Goal: Information Seeking & Learning: Learn about a topic

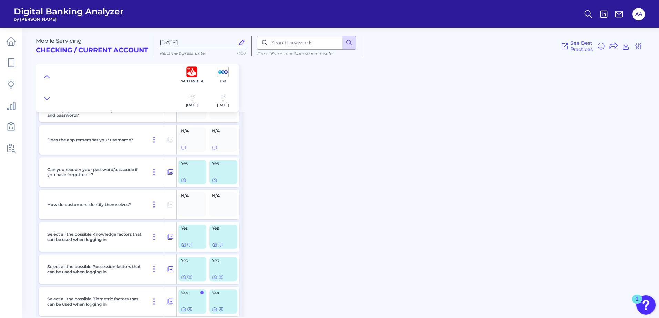
scroll to position [1884, 0]
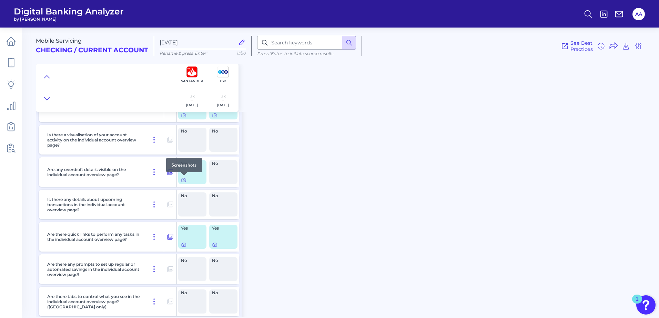
click at [183, 180] on icon at bounding box center [184, 180] width 6 height 6
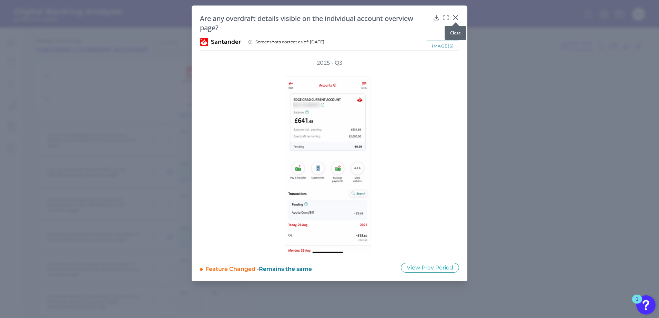
click at [456, 17] on icon at bounding box center [455, 18] width 4 height 4
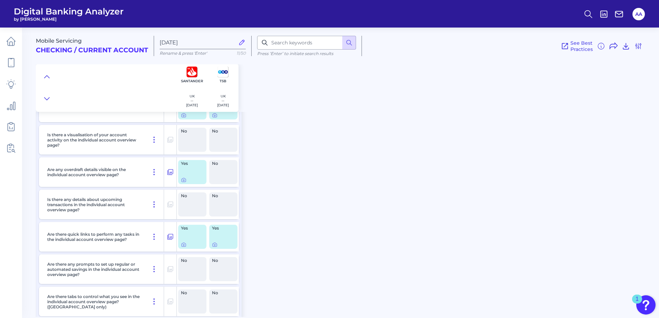
scroll to position [2043, 0]
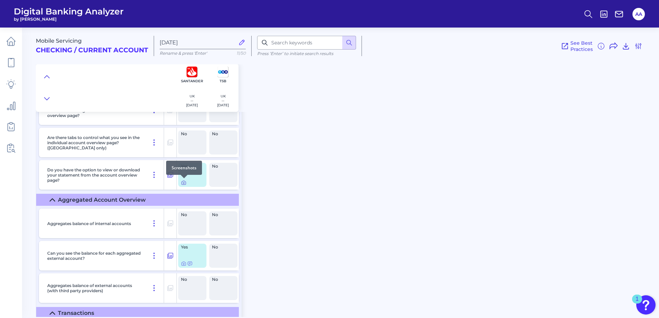
click at [183, 183] on icon at bounding box center [184, 183] width 6 height 6
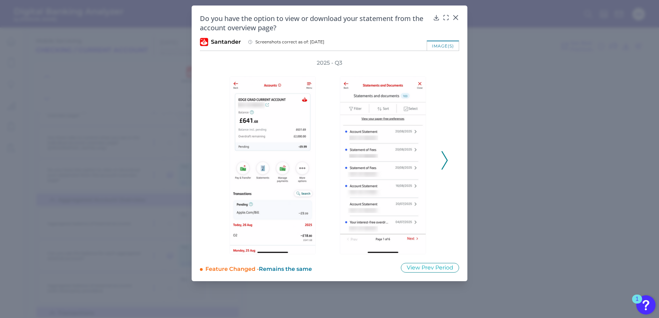
click at [445, 164] on polyline at bounding box center [444, 161] width 5 height 18
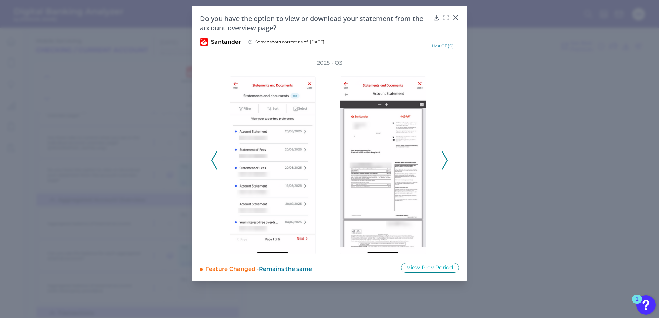
click at [214, 158] on polyline at bounding box center [214, 161] width 5 height 18
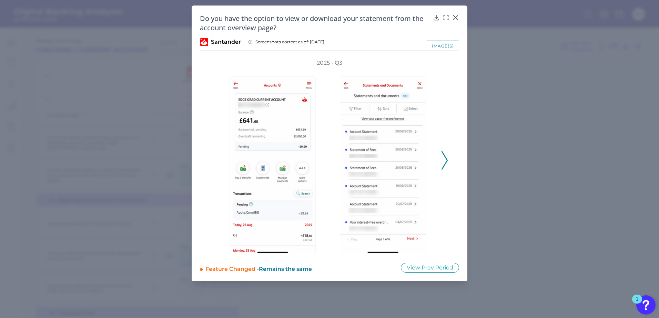
click at [443, 167] on icon at bounding box center [444, 160] width 6 height 19
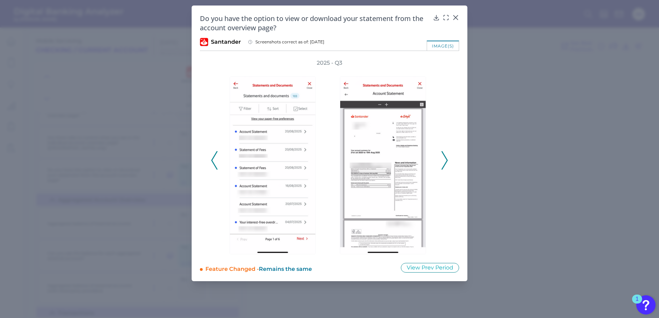
click at [443, 167] on icon at bounding box center [444, 160] width 6 height 19
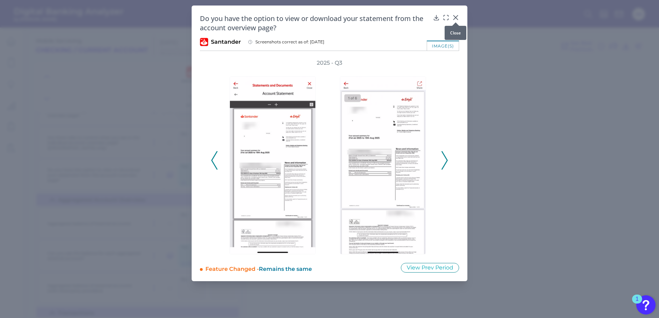
click at [455, 19] on div at bounding box center [455, 22] width 7 height 7
click at [455, 15] on icon at bounding box center [455, 17] width 7 height 7
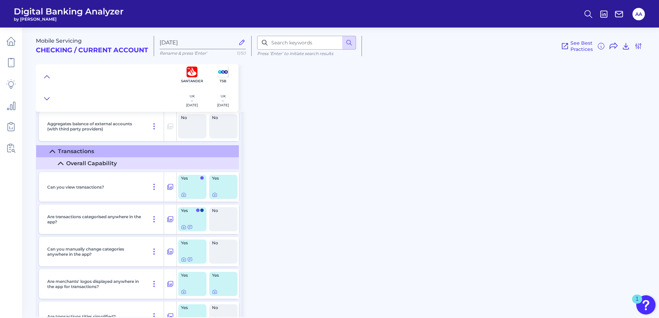
scroll to position [2239, 0]
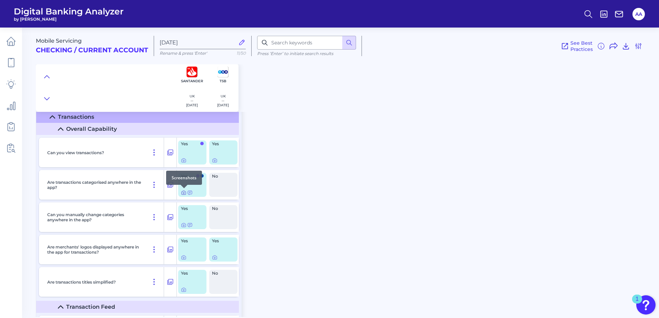
click at [183, 192] on icon at bounding box center [184, 193] width 6 height 6
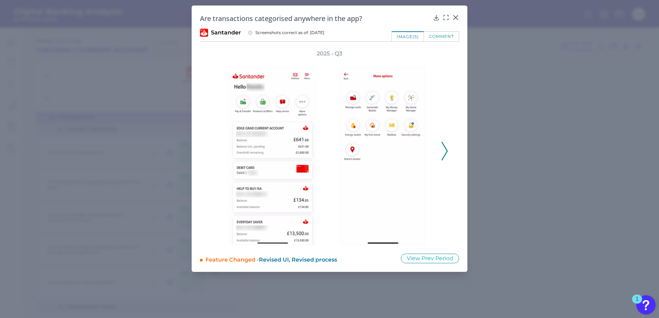
click at [442, 143] on icon at bounding box center [444, 151] width 6 height 19
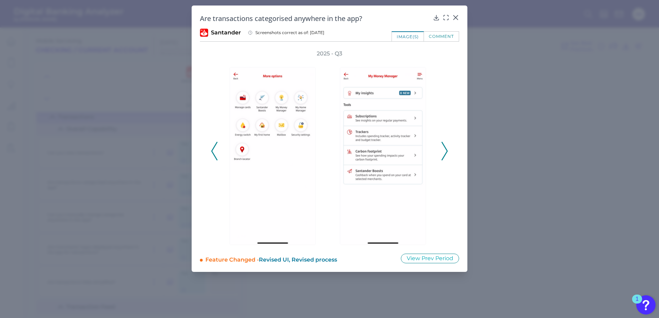
click at [442, 143] on icon at bounding box center [444, 151] width 6 height 19
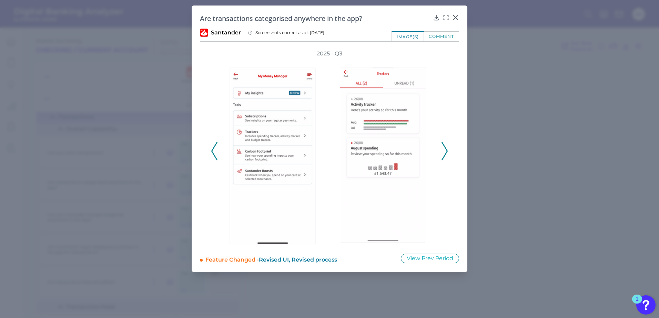
click at [443, 38] on div "comment" at bounding box center [441, 36] width 35 height 10
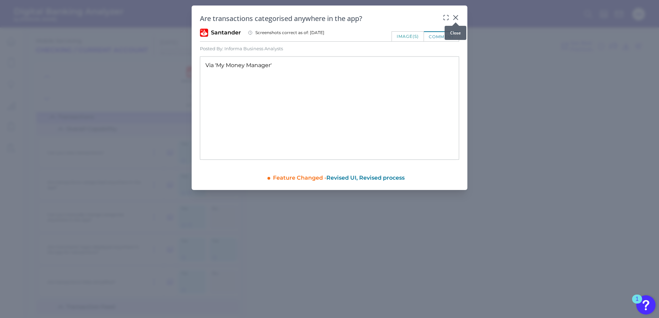
click at [457, 19] on icon at bounding box center [455, 18] width 4 height 4
